Goal: Task Accomplishment & Management: Manage account settings

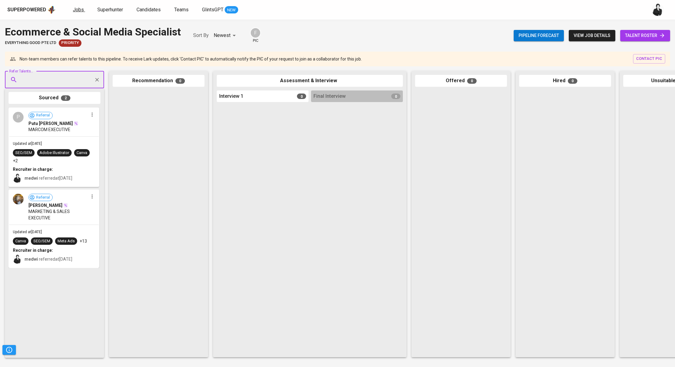
click at [79, 11] on span "Jobs" at bounding box center [78, 10] width 11 height 6
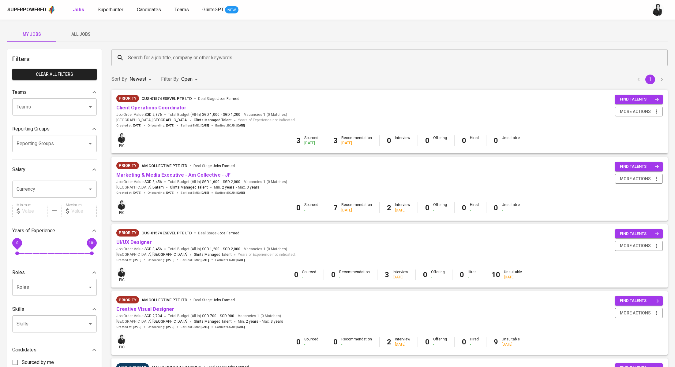
click at [162, 13] on div "Jobs Superhunter Candidates Teams GlintsGPT NEW" at bounding box center [156, 10] width 166 height 8
click at [155, 9] on span "Candidates" at bounding box center [149, 10] width 24 height 6
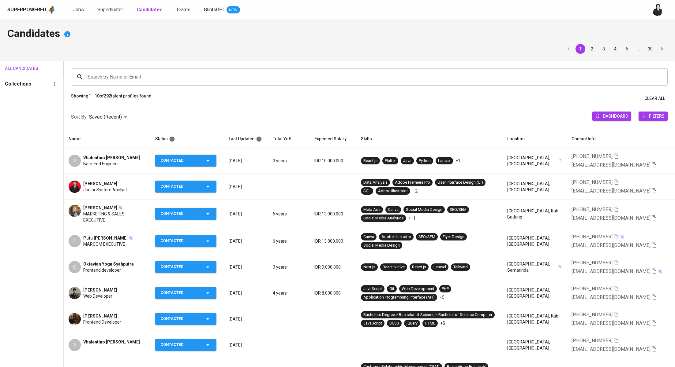
click at [95, 266] on span "Oktavian Yoga Syahputra" at bounding box center [108, 264] width 50 height 6
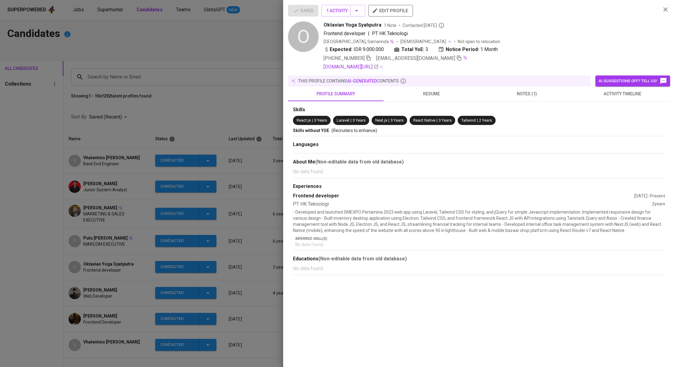
click at [457, 58] on icon "button" at bounding box center [459, 58] width 4 height 5
click at [180, 45] on div at bounding box center [337, 183] width 675 height 367
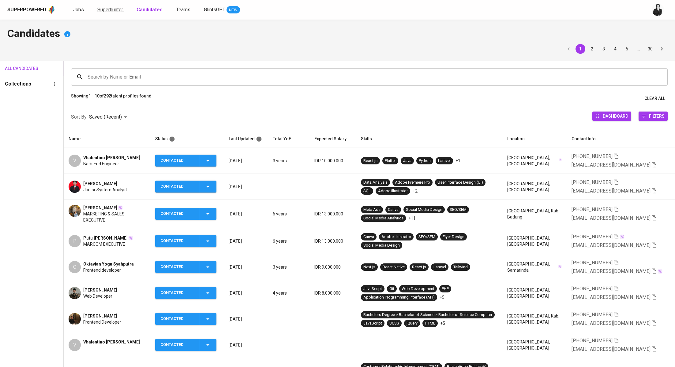
click at [105, 12] on span "Superhunter" at bounding box center [110, 10] width 26 height 6
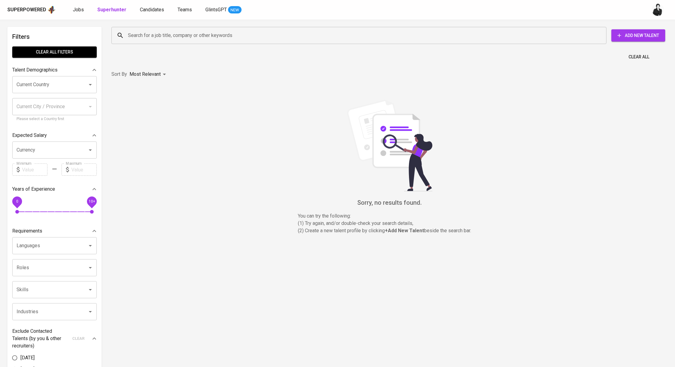
click at [155, 45] on div "Search for a job title, company or other keywords Search for a job title, compa…" at bounding box center [388, 36] width 556 height 20
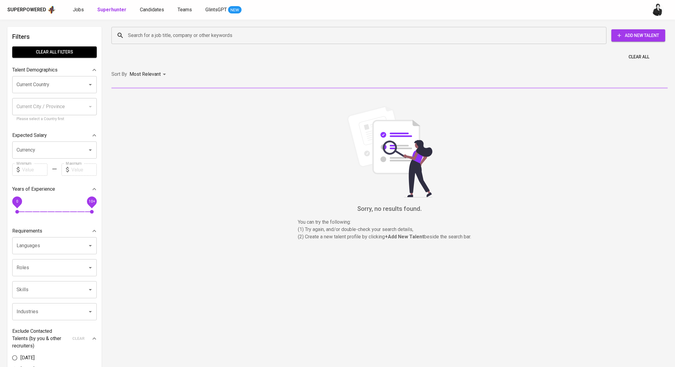
click at [172, 39] on input "Search for a job title, company or other keywords" at bounding box center [360, 36] width 468 height 12
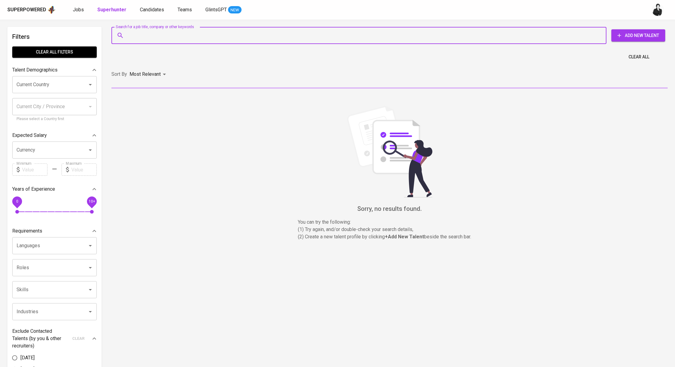
paste input "oktavian.yoga.syah@gmail.com"
type input "oktavian.yoga.syah@gmail.com"
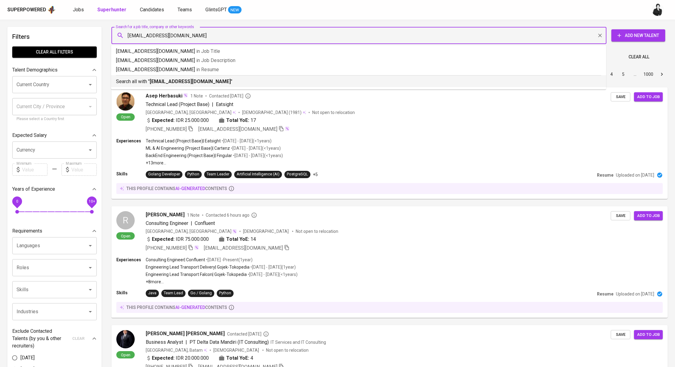
click at [119, 81] on p "Search all with " oktavian.yoga.syah@gmail.com "" at bounding box center [358, 81] width 485 height 7
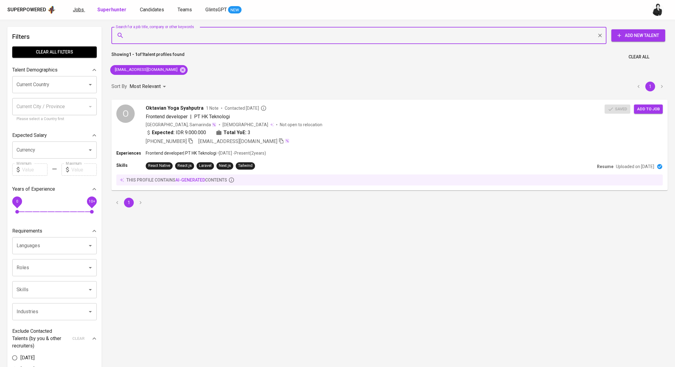
click at [79, 10] on span "Jobs" at bounding box center [78, 10] width 11 height 6
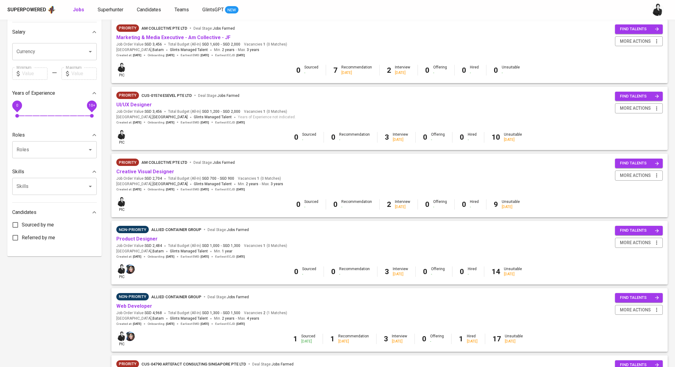
scroll to position [166, 0]
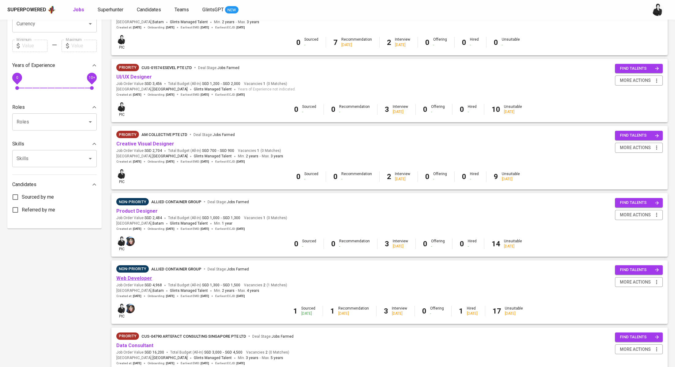
click at [134, 276] on link "Web Developer" at bounding box center [134, 279] width 36 height 6
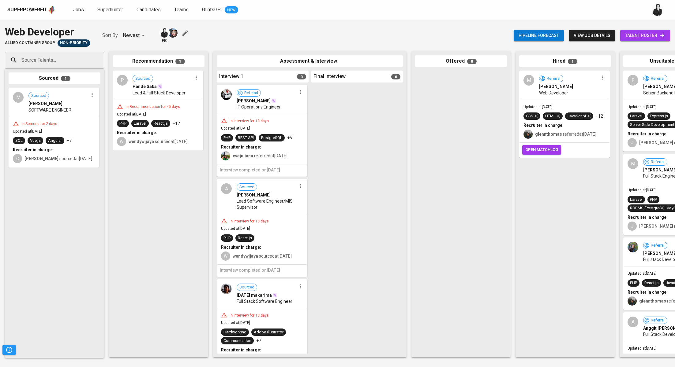
click at [73, 58] on input "Source Talents..." at bounding box center [52, 60] width 64 height 12
paste input "oktavian.yoga.syah@gmail.com"
type input "oktavian.yoga.syah@gmail.com"
click at [66, 80] on span "Oktavian Yoga Syahputra" at bounding box center [49, 77] width 49 height 6
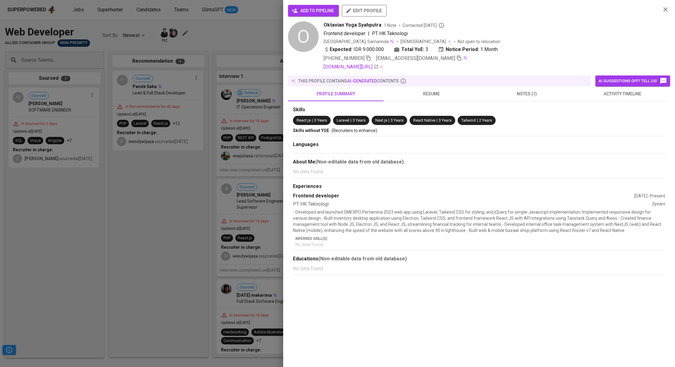
scroll to position [0, 0]
click at [316, 12] on span "add to pipeline" at bounding box center [313, 11] width 41 height 8
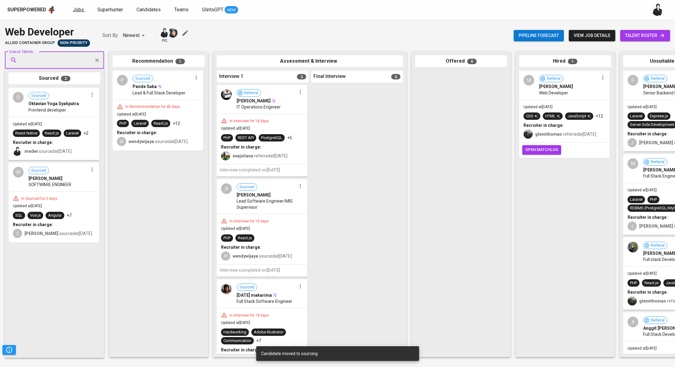
click at [76, 11] on span "Jobs" at bounding box center [78, 10] width 11 height 6
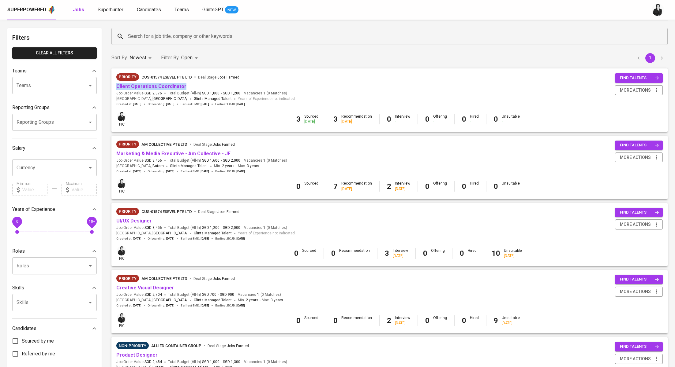
scroll to position [8, 0]
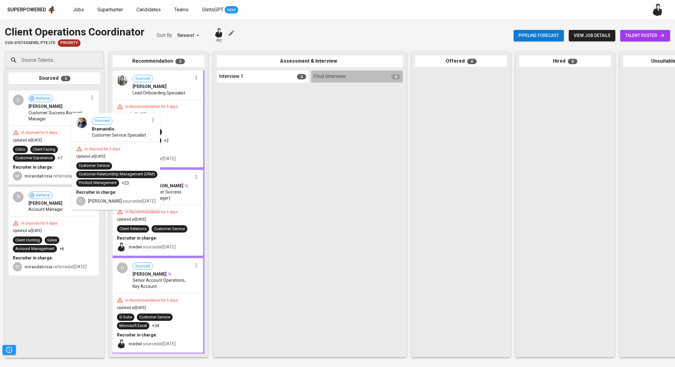
drag, startPoint x: 71, startPoint y: 102, endPoint x: 136, endPoint y: 127, distance: 69.9
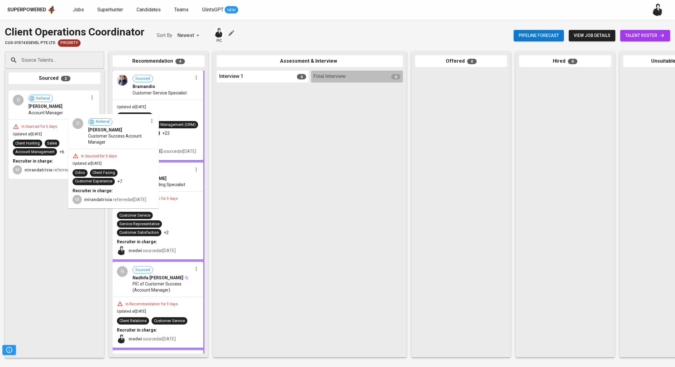
drag, startPoint x: 51, startPoint y: 98, endPoint x: 139, endPoint y: 132, distance: 94.6
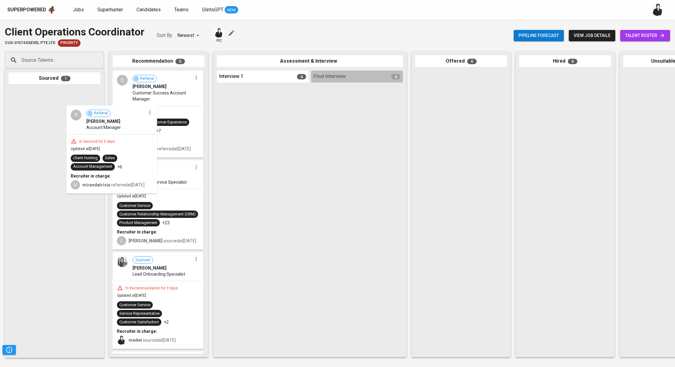
drag, startPoint x: 64, startPoint y: 103, endPoint x: 167, endPoint y: 133, distance: 107.8
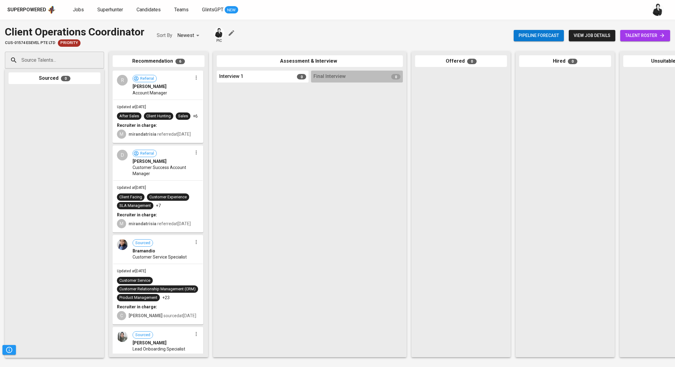
click at [196, 78] on icon "button" at bounding box center [196, 78] width 6 height 6
click at [195, 164] on div at bounding box center [337, 183] width 675 height 367
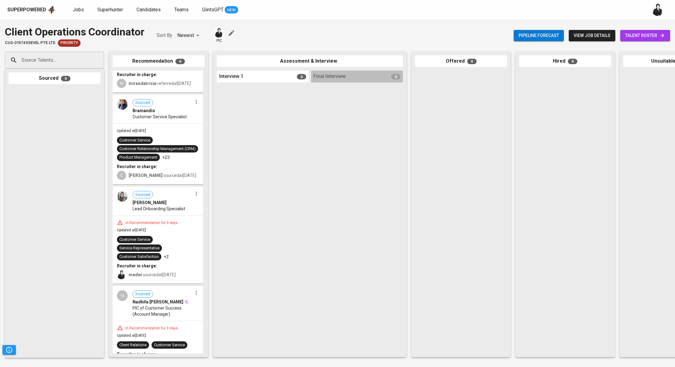
scroll to position [174, 0]
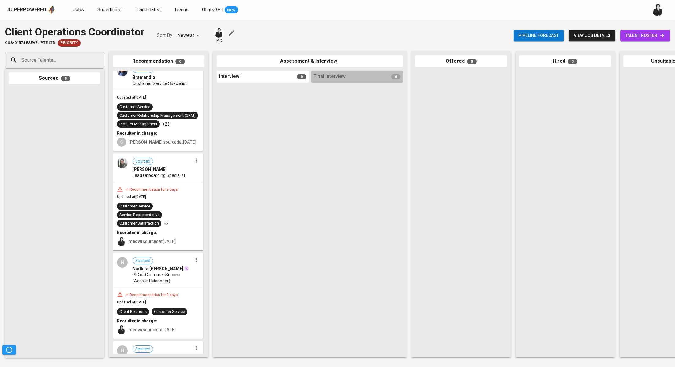
click at [195, 164] on icon "button" at bounding box center [196, 161] width 6 height 6
click at [172, 172] on div at bounding box center [337, 183] width 675 height 367
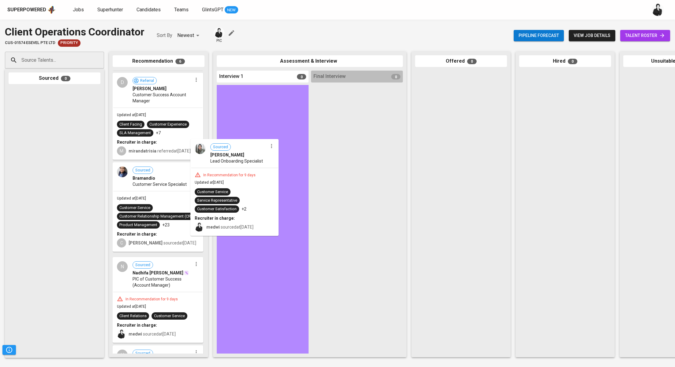
drag, startPoint x: 172, startPoint y: 172, endPoint x: 273, endPoint y: 123, distance: 113.0
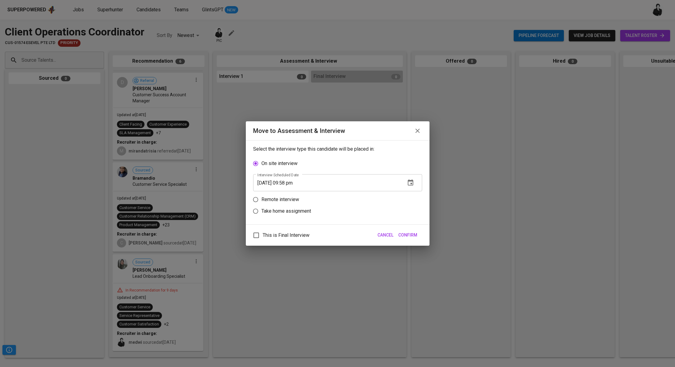
click at [278, 200] on p "Remote interview" at bounding box center [280, 199] width 38 height 7
click at [261, 200] on input "Remote interview" at bounding box center [256, 200] width 12 height 12
radio input "true"
click at [288, 196] on input "09/21/2025 09:58 pm" at bounding box center [326, 194] width 147 height 17
type input "09/21/2025 08:59 pm"
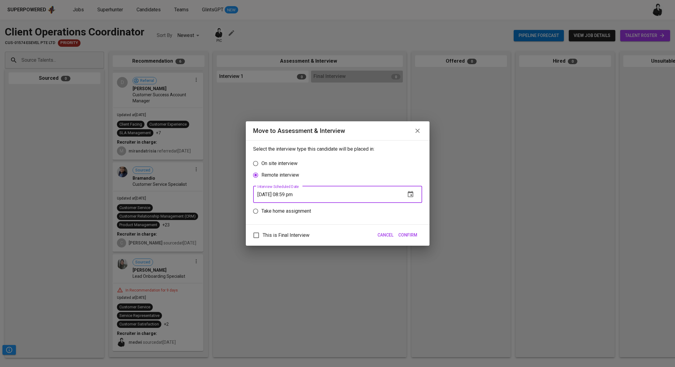
click at [409, 233] on span "Confirm" at bounding box center [407, 236] width 19 height 8
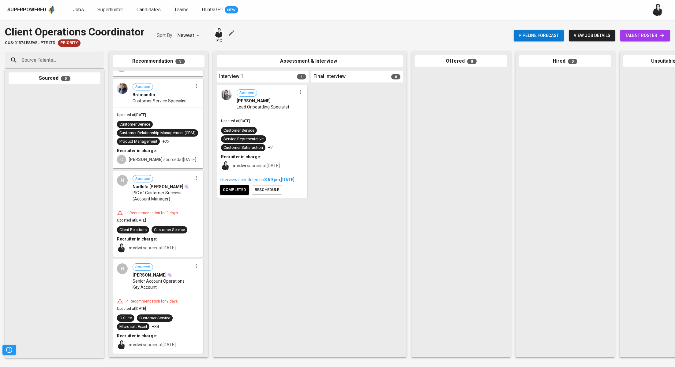
scroll to position [164, 0]
click at [193, 181] on icon "button" at bounding box center [196, 178] width 6 height 6
click at [213, 207] on span "Move to unsuitable" at bounding box center [211, 209] width 32 height 6
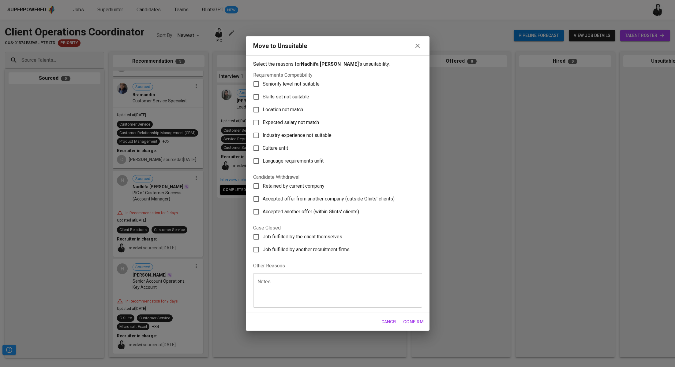
click at [281, 91] on label "Skills set not suitable" at bounding box center [333, 97] width 167 height 13
click at [262, 91] on input "Skills set not suitable" at bounding box center [256, 97] width 13 height 13
checkbox input "true"
click at [416, 330] on div "Cancel Confirm" at bounding box center [338, 322] width 184 height 18
click at [413, 319] on span "Confirm" at bounding box center [413, 322] width 20 height 8
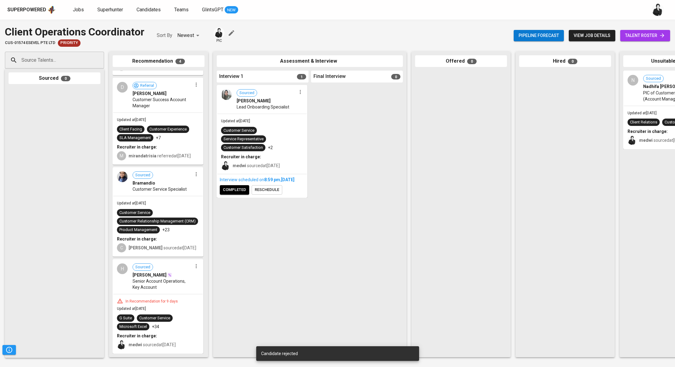
scroll to position [79, 0]
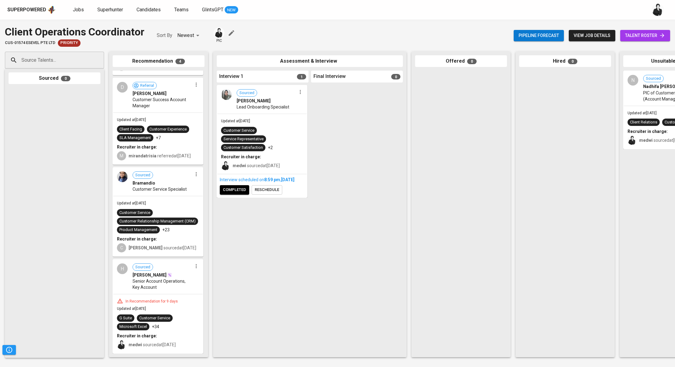
click at [194, 270] on button "button" at bounding box center [196, 266] width 8 height 8
click at [208, 297] on span "Move to unsuitable" at bounding box center [211, 297] width 32 height 6
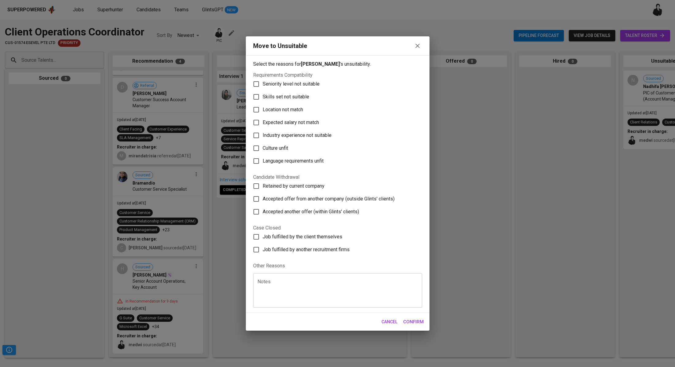
click at [286, 95] on span "Skills set not suitable" at bounding box center [285, 96] width 46 height 7
click at [262, 95] on input "Skills set not suitable" at bounding box center [256, 97] width 13 height 13
checkbox input "true"
click at [416, 322] on span "Confirm" at bounding box center [413, 322] width 20 height 8
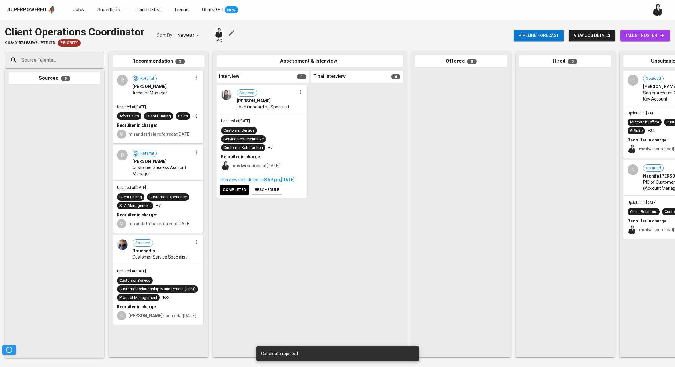
scroll to position [0, 0]
click at [243, 194] on span "completed" at bounding box center [234, 190] width 23 height 7
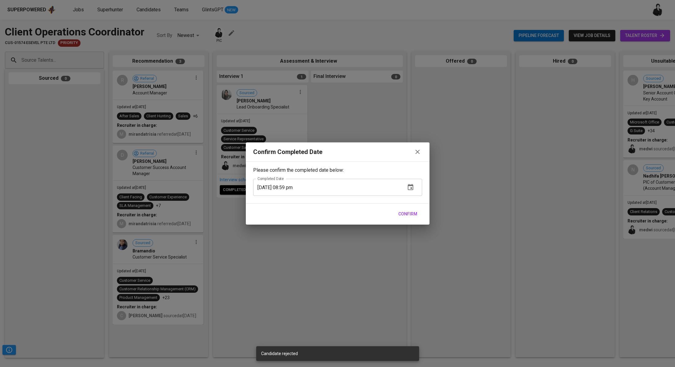
click at [416, 212] on span "Confirm" at bounding box center [407, 214] width 19 height 8
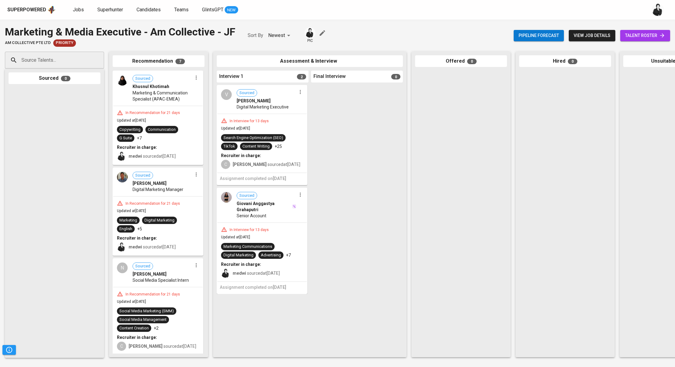
click at [301, 94] on icon "button" at bounding box center [300, 92] width 6 height 6
click at [317, 131] on span "Move to unsuitable" at bounding box center [317, 131] width 32 height 6
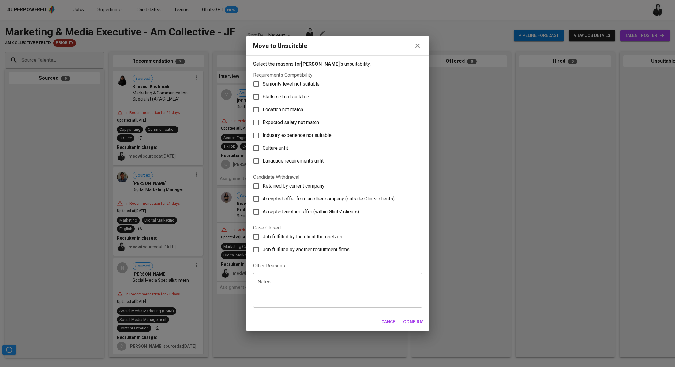
click at [305, 98] on span "Skills set not suitable" at bounding box center [285, 96] width 46 height 7
click at [262, 98] on input "Skills set not suitable" at bounding box center [256, 97] width 13 height 13
checkbox input "true"
click at [418, 322] on span "Confirm" at bounding box center [413, 322] width 20 height 8
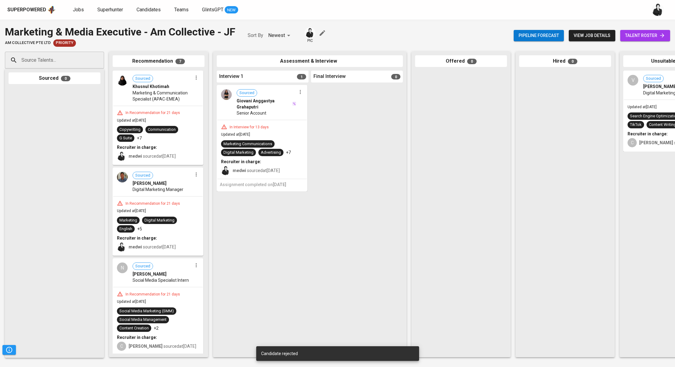
click at [300, 94] on icon "button" at bounding box center [300, 92] width 6 height 6
click at [310, 128] on span "Move to unsuitable" at bounding box center [317, 131] width 32 height 6
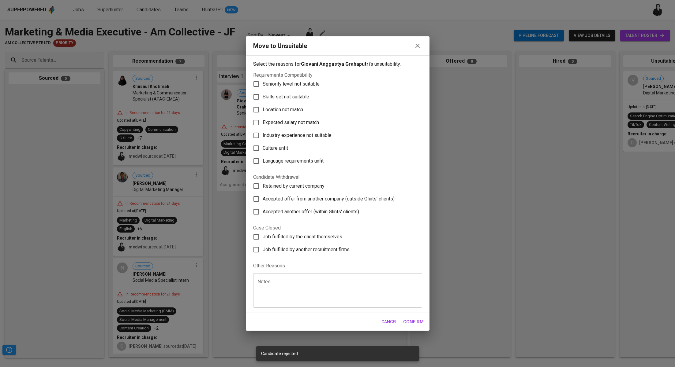
click at [302, 99] on span "Skills set not suitable" at bounding box center [285, 96] width 46 height 7
click at [262, 99] on input "Skills set not suitable" at bounding box center [256, 97] width 13 height 13
checkbox input "true"
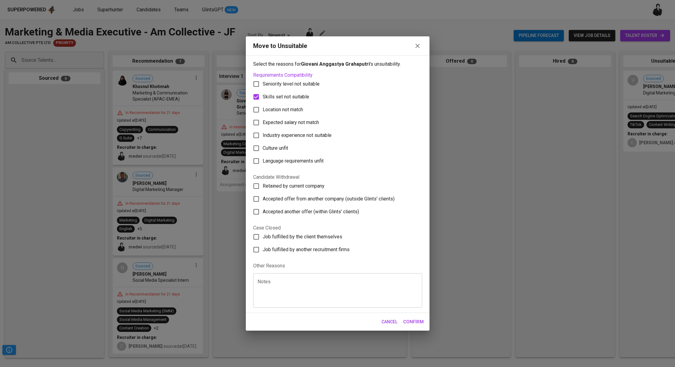
click at [415, 318] on button "Confirm" at bounding box center [413, 322] width 27 height 13
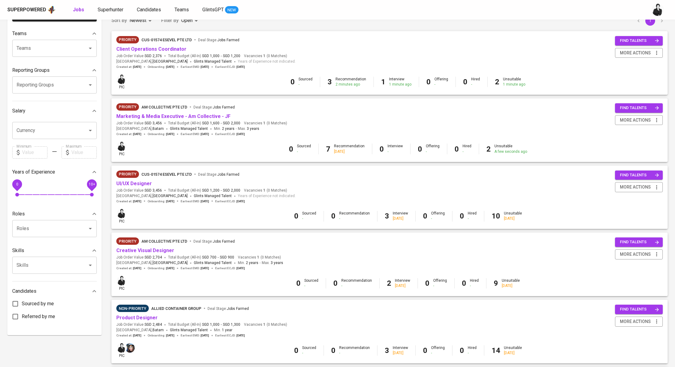
scroll to position [109, 0]
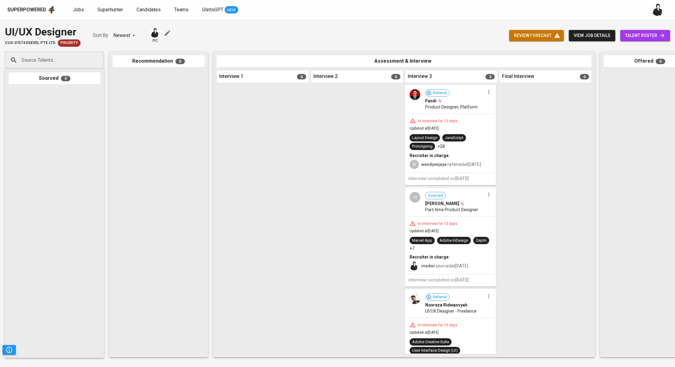
click at [486, 95] on icon "button" at bounding box center [488, 92] width 6 height 6
click at [497, 134] on li "Move to unsuitable" at bounding box center [509, 130] width 55 height 9
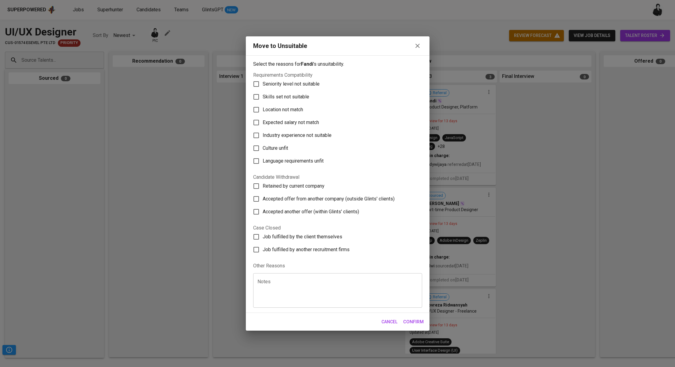
click at [281, 96] on span "Skills set not suitable" at bounding box center [285, 96] width 46 height 7
click at [262, 96] on input "Skills set not suitable" at bounding box center [256, 97] width 13 height 13
checkbox input "true"
click at [417, 323] on span "Confirm" at bounding box center [413, 322] width 20 height 8
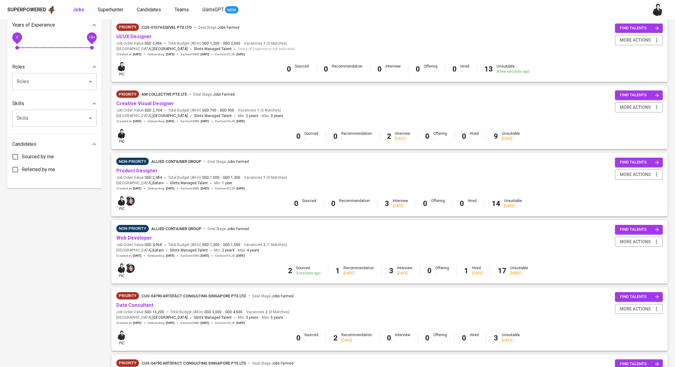
scroll to position [207, 0]
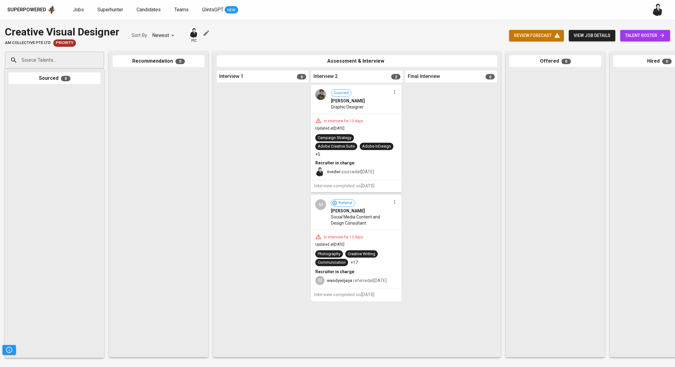
click at [395, 201] on icon "button" at bounding box center [394, 202] width 6 height 6
click at [406, 238] on span "Move to unsuitable" at bounding box center [411, 240] width 32 height 6
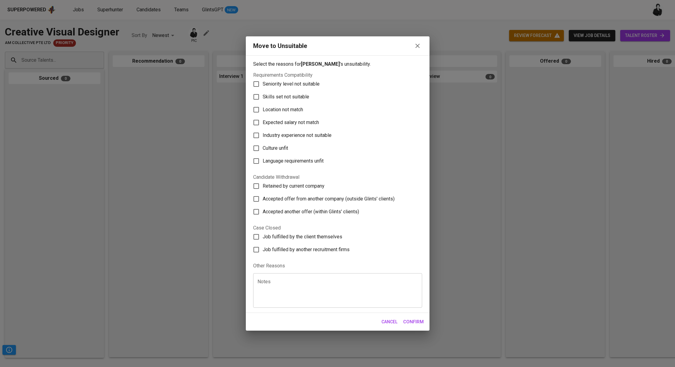
click at [303, 93] on span "Skills set not suitable" at bounding box center [285, 96] width 46 height 7
click at [262, 93] on input "Skills set not suitable" at bounding box center [256, 97] width 13 height 13
checkbox input "true"
click at [417, 324] on span "Confirm" at bounding box center [413, 322] width 20 height 8
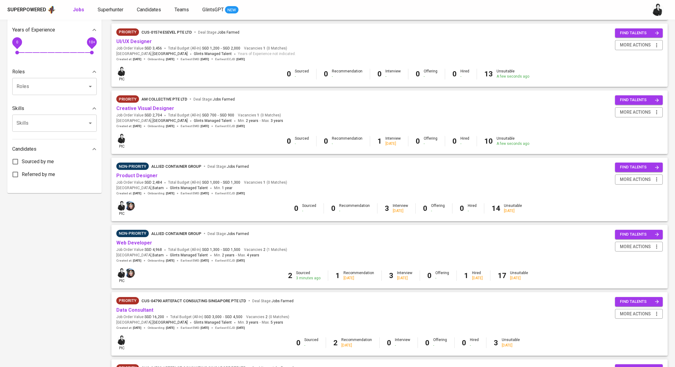
scroll to position [263, 0]
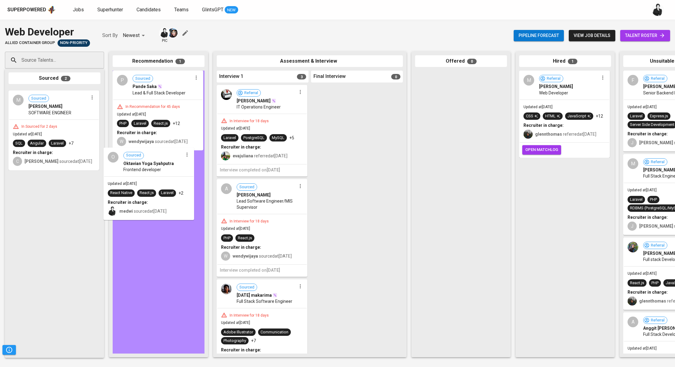
drag, startPoint x: 45, startPoint y: 115, endPoint x: 142, endPoint y: 175, distance: 114.5
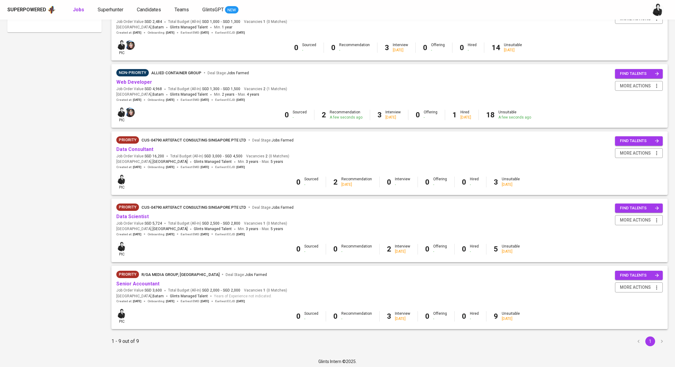
scroll to position [366, 0]
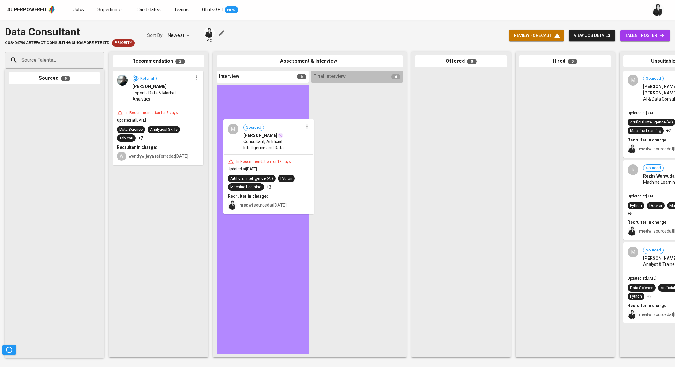
drag, startPoint x: 140, startPoint y: 211, endPoint x: 259, endPoint y: 153, distance: 132.4
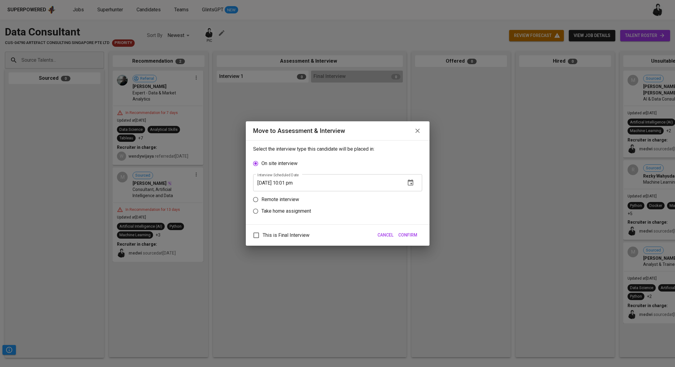
click at [270, 204] on label "Remote interview" at bounding box center [333, 200] width 167 height 12
click at [261, 204] on input "Remote interview" at bounding box center [256, 200] width 12 height 12
radio input "true"
click at [289, 195] on input "[DATE] 10:01 pm" at bounding box center [326, 194] width 147 height 17
type input "[DATE] 09:02 pm"
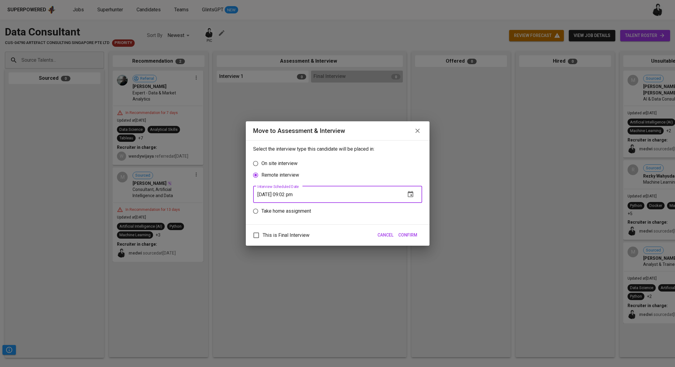
click at [409, 238] on span "Confirm" at bounding box center [407, 236] width 19 height 8
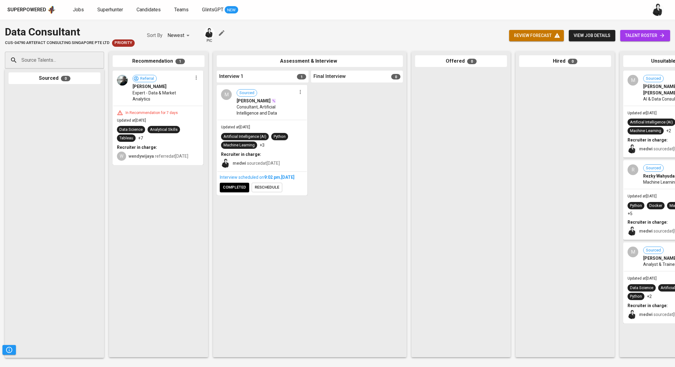
click at [195, 80] on icon "button" at bounding box center [196, 78] width 6 height 6
click at [219, 103] on li "Move to unsuitable" at bounding box center [219, 106] width 55 height 9
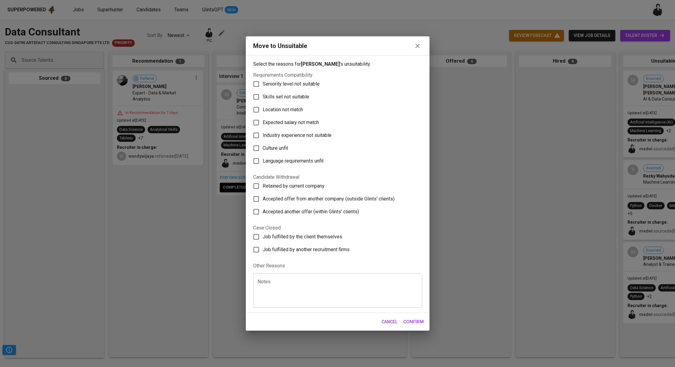
click at [282, 97] on span "Skills set not suitable" at bounding box center [285, 96] width 46 height 7
click at [262, 97] on input "Skills set not suitable" at bounding box center [256, 97] width 13 height 13
checkbox input "true"
click at [415, 322] on span "Confirm" at bounding box center [413, 322] width 20 height 8
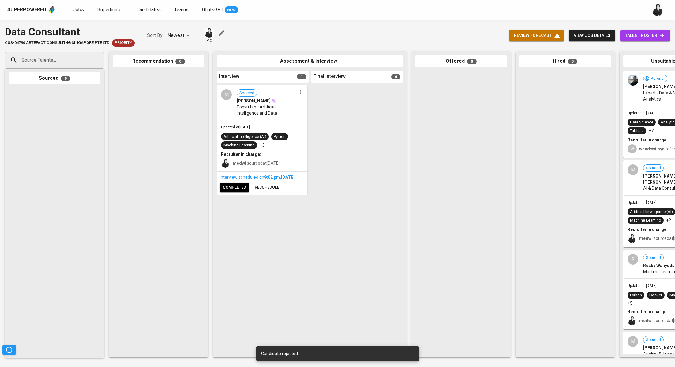
click at [236, 191] on span "completed" at bounding box center [234, 187] width 23 height 7
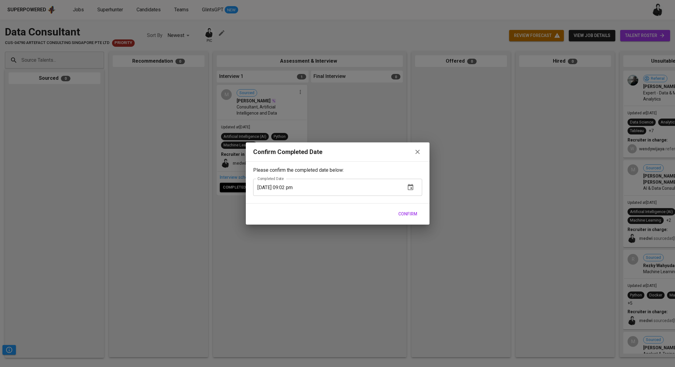
click at [412, 212] on span "Confirm" at bounding box center [407, 214] width 19 height 8
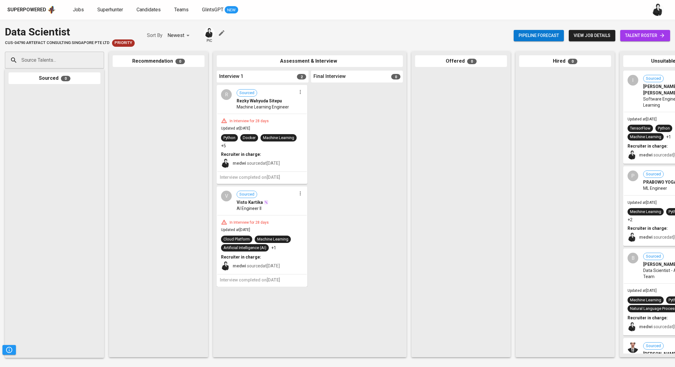
click at [301, 93] on icon "button" at bounding box center [300, 92] width 6 height 6
click at [316, 135] on ul "Proceed to next interview View profile Undo Interview 1 Happened Move to unsuit…" at bounding box center [323, 117] width 55 height 42
click at [322, 133] on span "Move to unsuitable" at bounding box center [317, 131] width 32 height 6
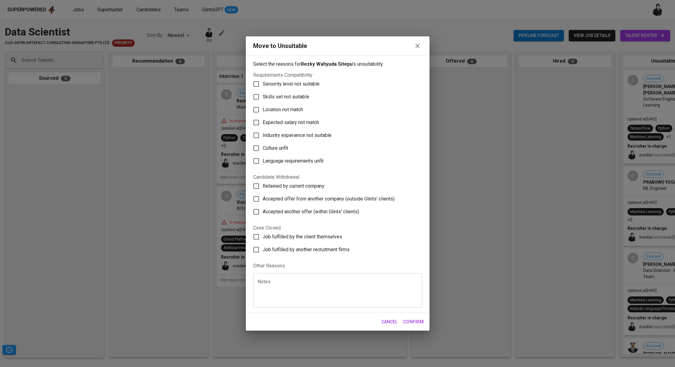
click at [286, 104] on label "Location not match" at bounding box center [333, 109] width 167 height 13
click at [262, 104] on input "Location not match" at bounding box center [256, 109] width 13 height 13
click at [286, 104] on label "Location not match" at bounding box center [333, 109] width 167 height 13
click at [262, 104] on input "Location not match" at bounding box center [256, 109] width 13 height 13
checkbox input "false"
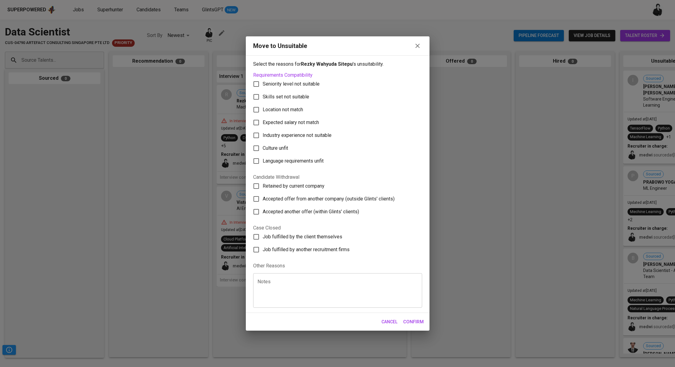
click at [298, 99] on span "Skills set not suitable" at bounding box center [285, 96] width 46 height 7
click at [262, 99] on input "Skills set not suitable" at bounding box center [256, 97] width 13 height 13
checkbox input "true"
click at [410, 323] on span "Confirm" at bounding box center [413, 322] width 20 height 8
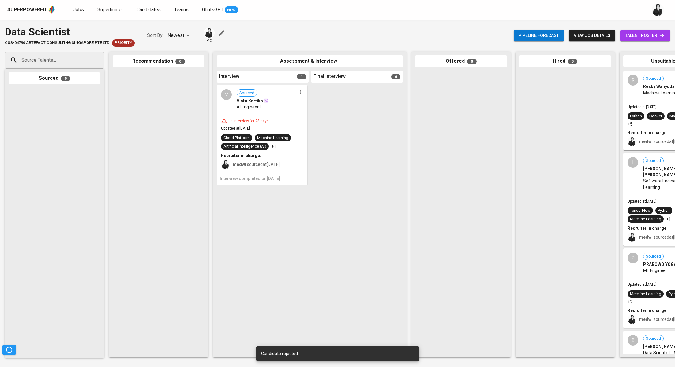
click at [302, 90] on icon "button" at bounding box center [300, 92] width 6 height 6
click at [318, 127] on li "Move to unsuitable" at bounding box center [323, 130] width 55 height 9
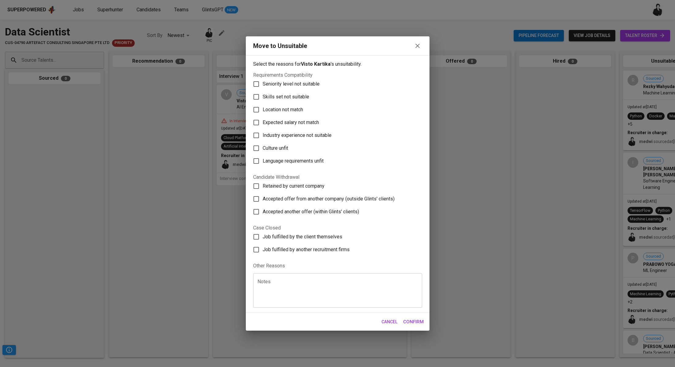
click at [292, 97] on span "Skills set not suitable" at bounding box center [285, 96] width 46 height 7
click at [262, 97] on input "Skills set not suitable" at bounding box center [256, 97] width 13 height 13
checkbox input "true"
click at [412, 326] on button "Confirm" at bounding box center [413, 322] width 27 height 13
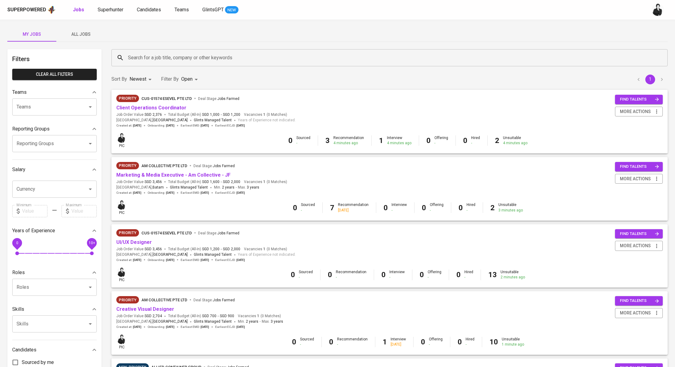
scroll to position [366, 0]
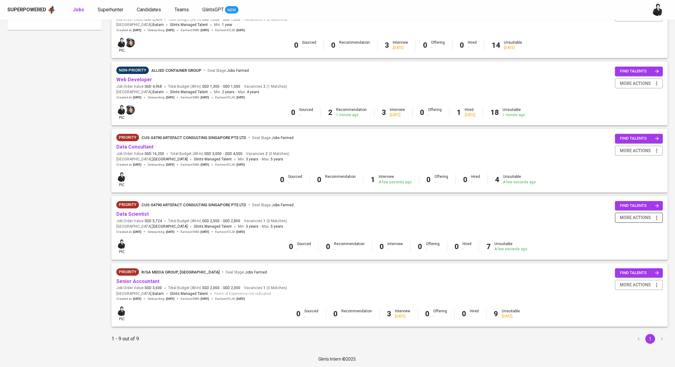
click at [653, 215] on icon "button" at bounding box center [656, 218] width 6 height 6
click at [634, 264] on div "Close Job" at bounding box center [631, 261] width 54 height 6
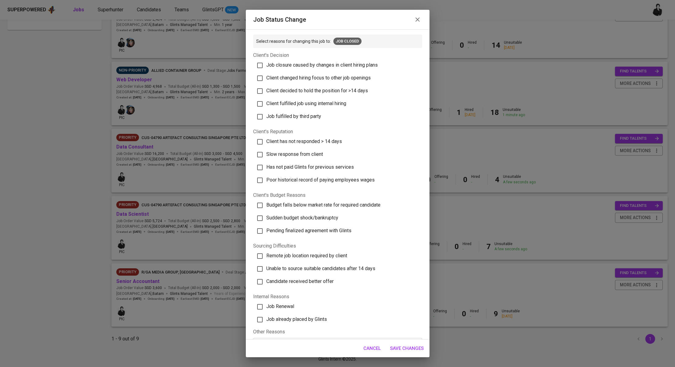
click at [291, 139] on span "Client has not responded > 14 days" at bounding box center [304, 142] width 76 height 6
click at [266, 139] on input "Client has not responded > 14 days" at bounding box center [259, 142] width 13 height 13
checkbox input "true"
click at [405, 348] on span "Save Changes" at bounding box center [407, 349] width 34 height 8
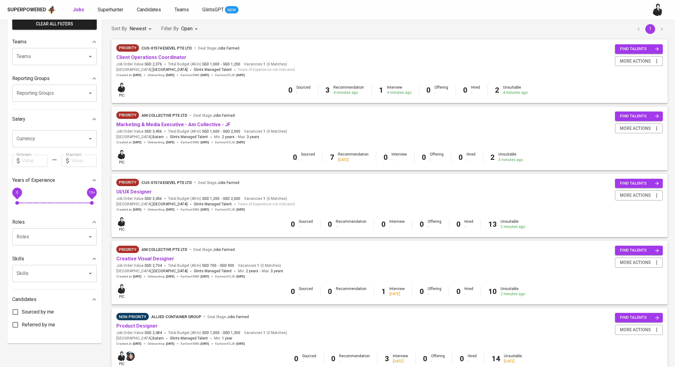
scroll to position [0, 0]
